Goal: Information Seeking & Learning: Learn about a topic

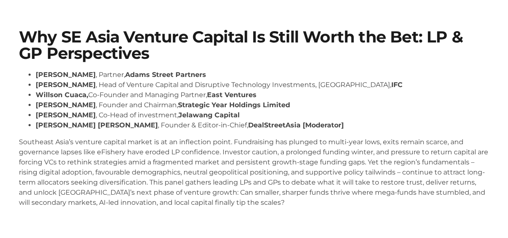
scroll to position [67, 0]
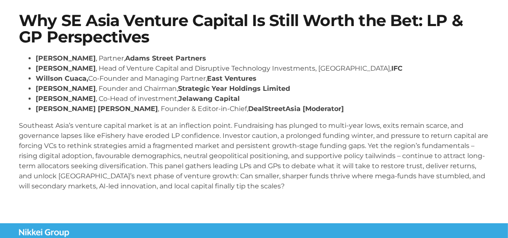
click at [116, 140] on p "Southeast Asia’s venture capital market is at an inflection point. Fundraising …" at bounding box center [254, 156] width 470 height 71
click at [116, 139] on p "Southeast Asia’s venture capital market is at an inflection point. Fundraising …" at bounding box center [254, 156] width 470 height 71
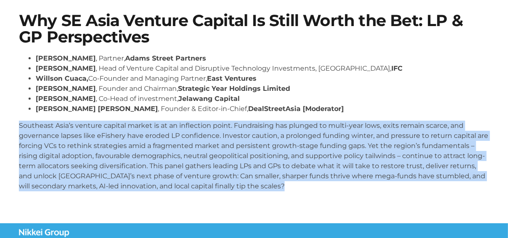
click at [116, 139] on p "Southeast Asia’s venture capital market is at an inflection point. Fundraising …" at bounding box center [254, 156] width 470 height 71
copy body "Southeast Asia’s venture capital market is at an inflection point. Fundraising …"
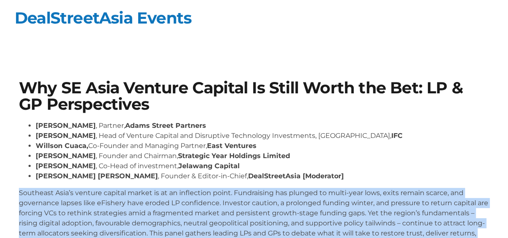
scroll to position [0, 0]
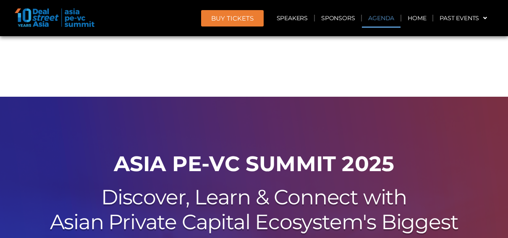
scroll to position [457, 0]
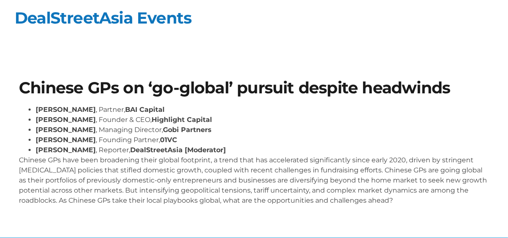
click at [139, 172] on p "Chinese GPs have been broadening their global footprint, a trend that has accel…" at bounding box center [254, 180] width 470 height 50
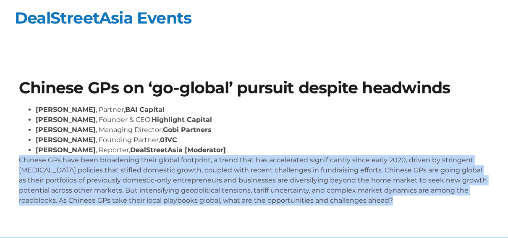
click at [139, 172] on p "Chinese GPs have been broadening their global footprint, a trend that has accel…" at bounding box center [254, 180] width 470 height 50
copy body "Chinese GPs have been broadening their global footprint, a trend that has accel…"
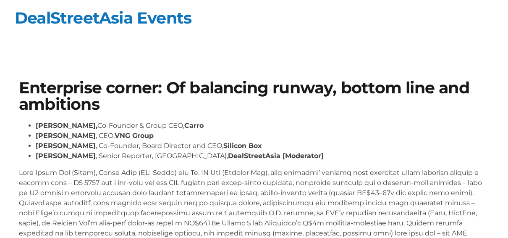
scroll to position [67, 0]
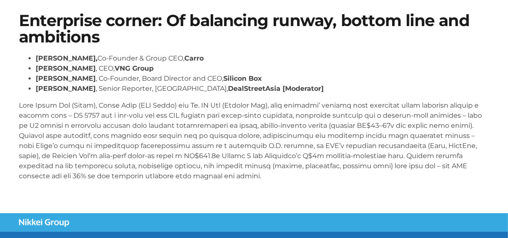
click at [155, 124] on p at bounding box center [254, 140] width 470 height 81
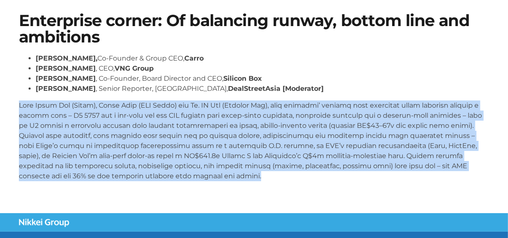
click at [155, 124] on p at bounding box center [254, 140] width 470 height 81
copy body "With Aaron Tan (Carro), Kelly Wong (VNG Group) and Dr. BJ Han (Silicon Box), th…"
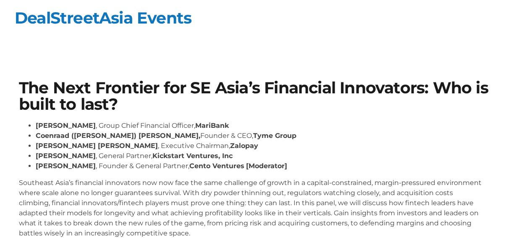
click at [173, 88] on h1 "The Next Frontier for SE Asia’s Financial Innovators: Who is built to last?" at bounding box center [254, 96] width 470 height 32
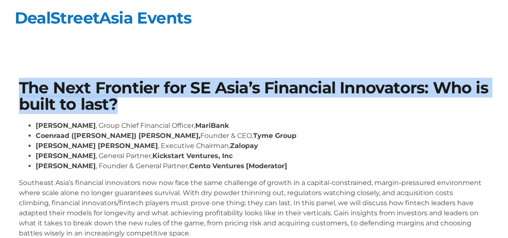
click at [173, 88] on h1 "The Next Frontier for SE Asia’s Financial Innovators: Who is built to last?" at bounding box center [254, 96] width 470 height 32
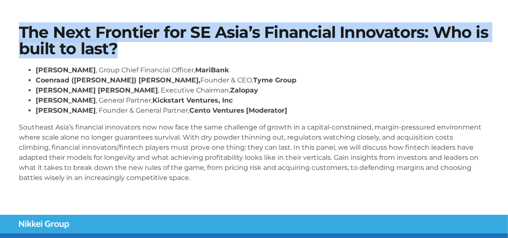
scroll to position [67, 0]
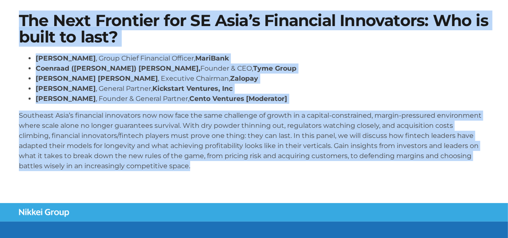
click at [210, 160] on p "Southeast Asia’s financial innovators now now face the same challenge of growth…" at bounding box center [254, 140] width 470 height 60
copy body "The Next Frontier for SE Asia’s Financial Innovators: Who is built to last? Kev…"
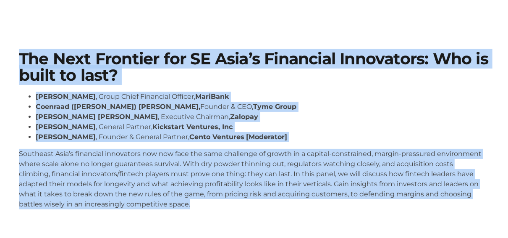
scroll to position [0, 0]
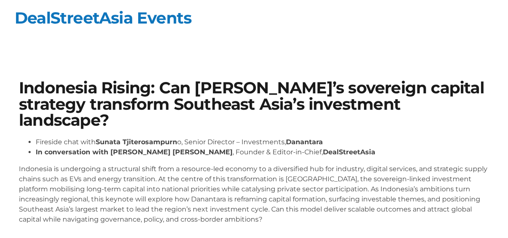
click at [109, 165] on p "Indonesia is undergoing a structural shift from a resource-led economy to a div…" at bounding box center [254, 194] width 470 height 60
click at [108, 165] on p "Indonesia is undergoing a structural shift from a resource-led economy to a div…" at bounding box center [254, 194] width 470 height 60
click at [122, 168] on p "Indonesia is undergoing a structural shift from a resource-led economy to a div…" at bounding box center [254, 194] width 470 height 60
click at [122, 167] on p "Indonesia is undergoing a structural shift from a resource-led economy to a div…" at bounding box center [254, 194] width 470 height 60
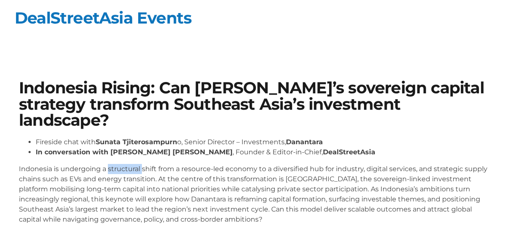
click at [122, 167] on p "Indonesia is undergoing a structural shift from a resource-led economy to a div…" at bounding box center [254, 194] width 470 height 60
click at [140, 186] on p "Indonesia is undergoing a structural shift from a resource-led economy to a div…" at bounding box center [254, 194] width 470 height 60
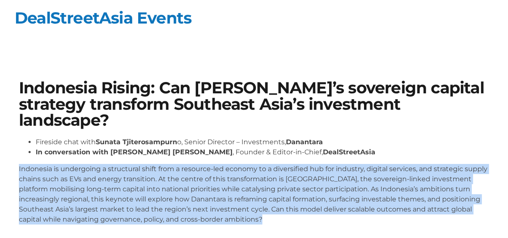
click at [140, 186] on p "Indonesia is undergoing a structural shift from a resource-led economy to a div…" at bounding box center [254, 194] width 470 height 60
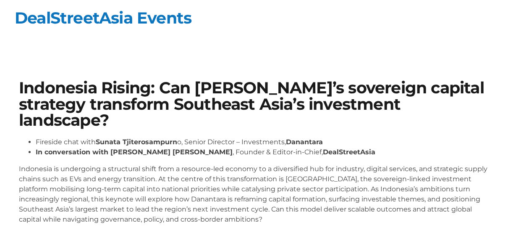
drag, startPoint x: 140, startPoint y: 186, endPoint x: 87, endPoint y: 91, distance: 108.9
click at [87, 91] on h1 "Indonesia Rising: Can [PERSON_NAME]’s sovereign capital strategy transform Sout…" at bounding box center [254, 104] width 470 height 48
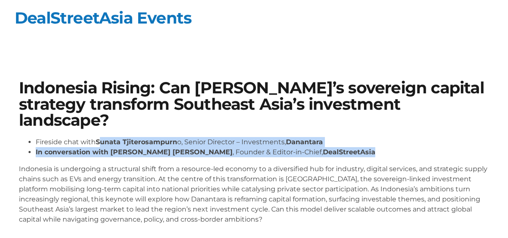
drag, startPoint x: 97, startPoint y: 140, endPoint x: 326, endPoint y: 148, distance: 228.2
click at [326, 148] on ul "Fireside chat with [PERSON_NAME] o, Senior Director – Investments, Danantara In…" at bounding box center [254, 147] width 470 height 20
copy ul "[PERSON_NAME] o, Senior Director – Investments, Danantara In conversation with …"
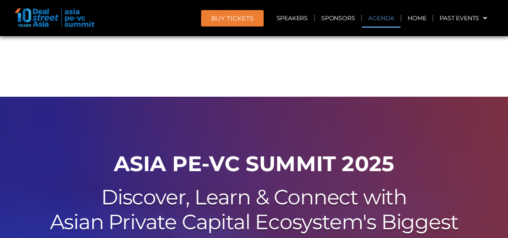
scroll to position [457, 0]
